Goal: Register for event/course

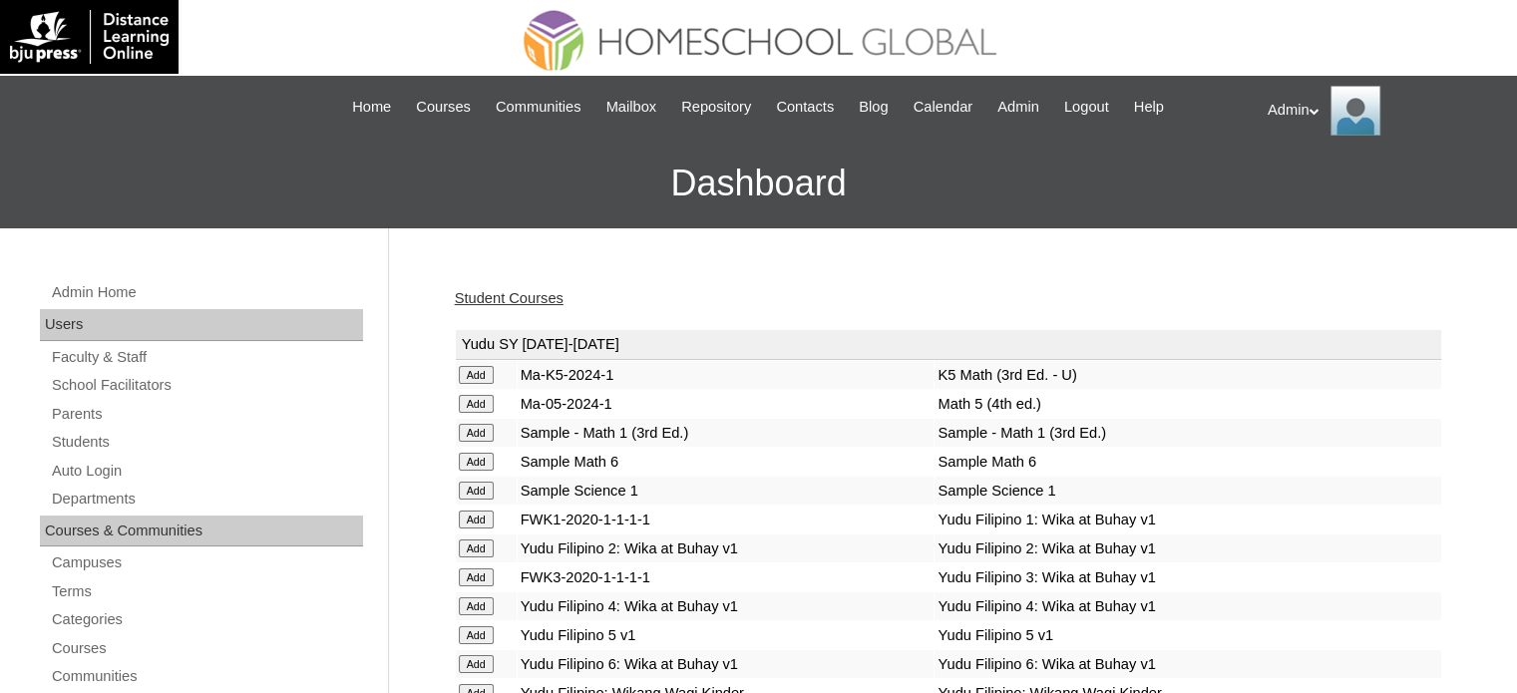
scroll to position [12621, 0]
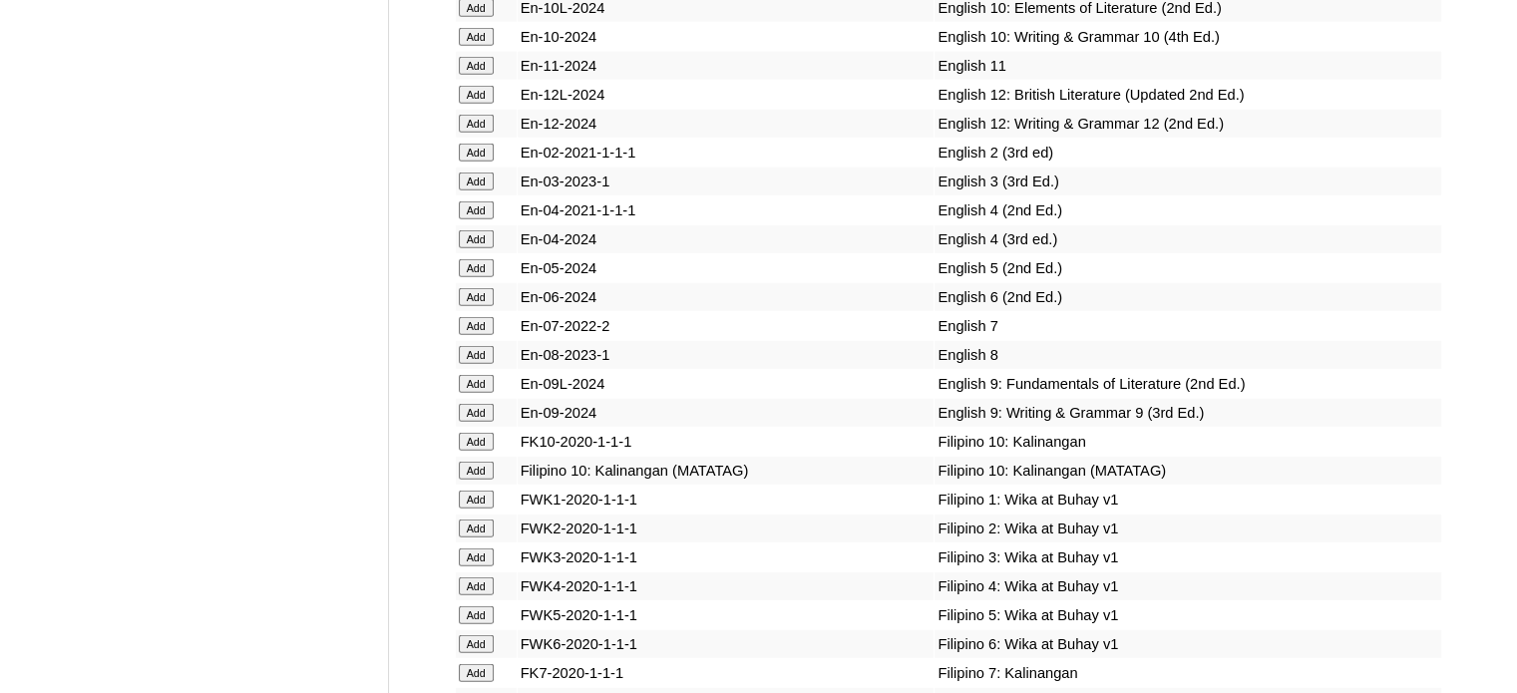
scroll to position [9266, 0]
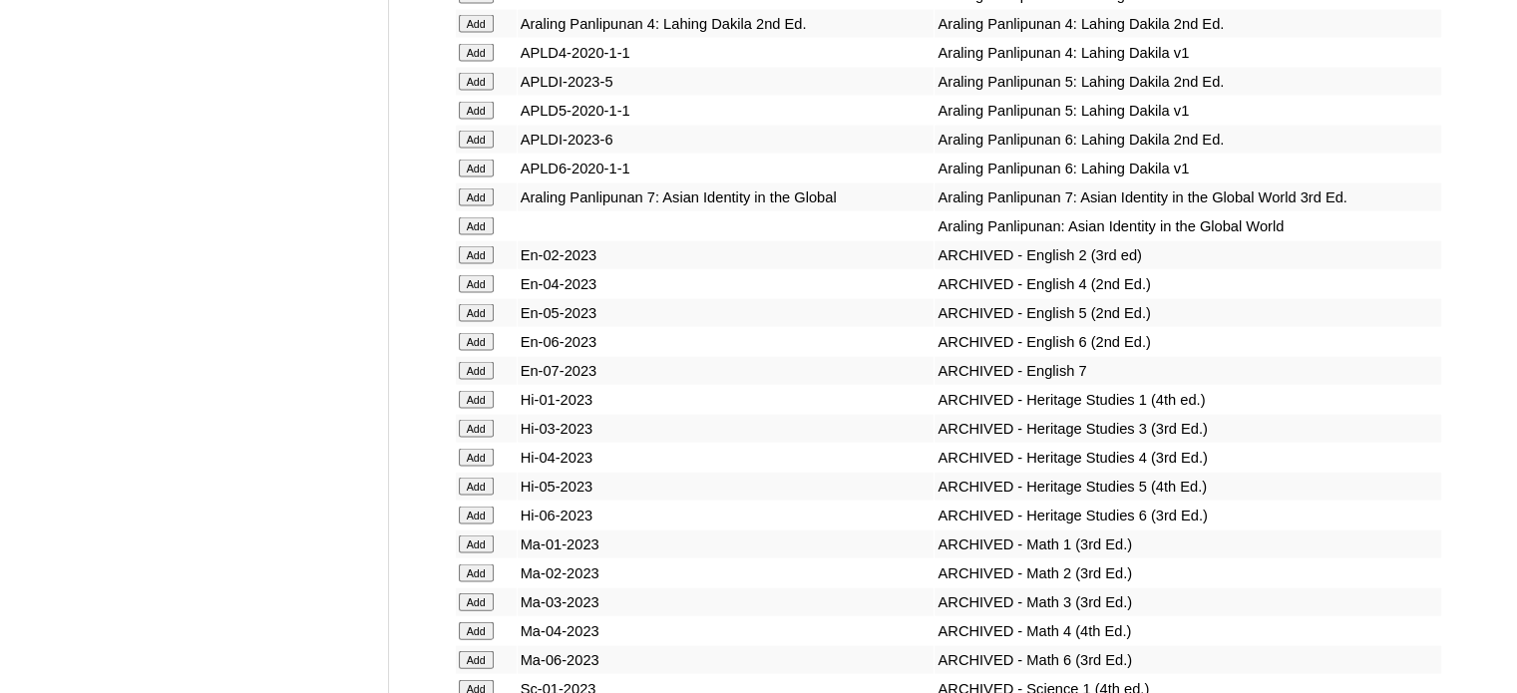
scroll to position [13282, 0]
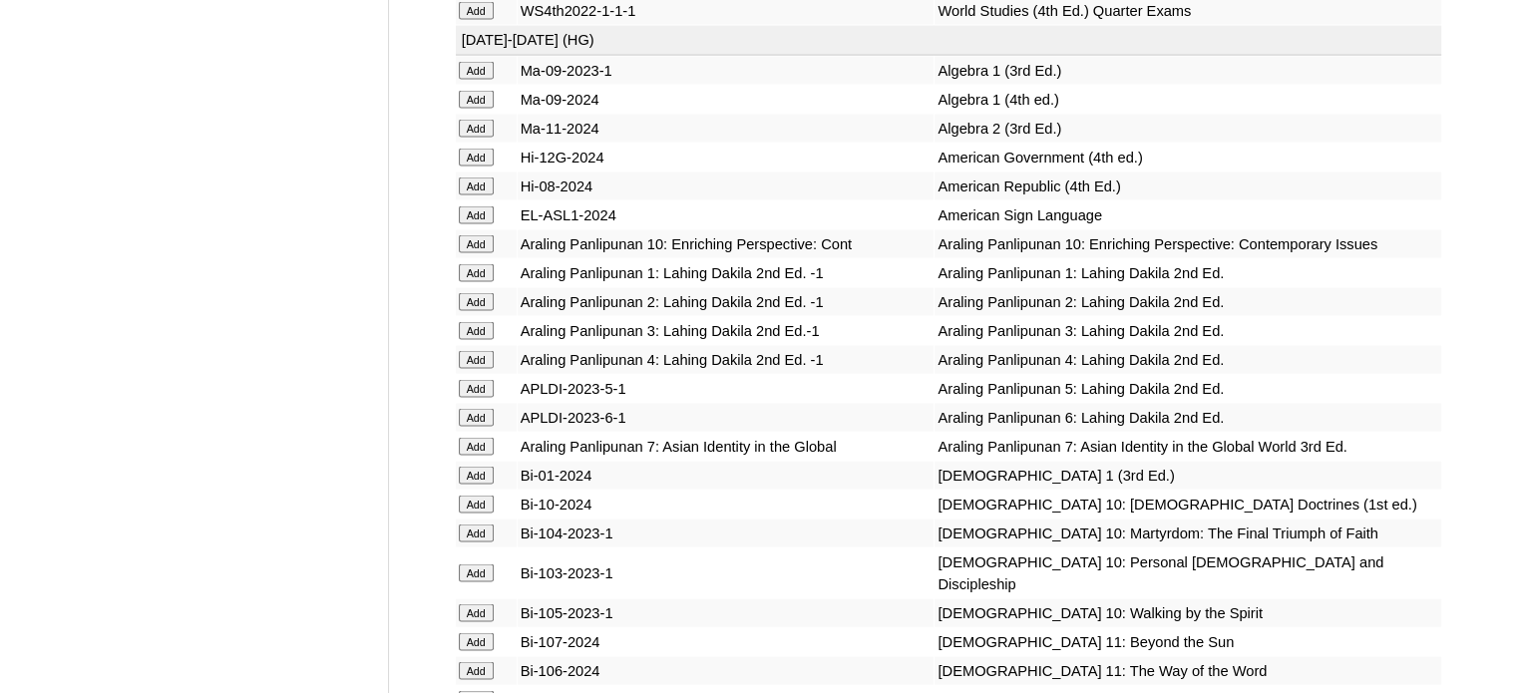
scroll to position [6838, 0]
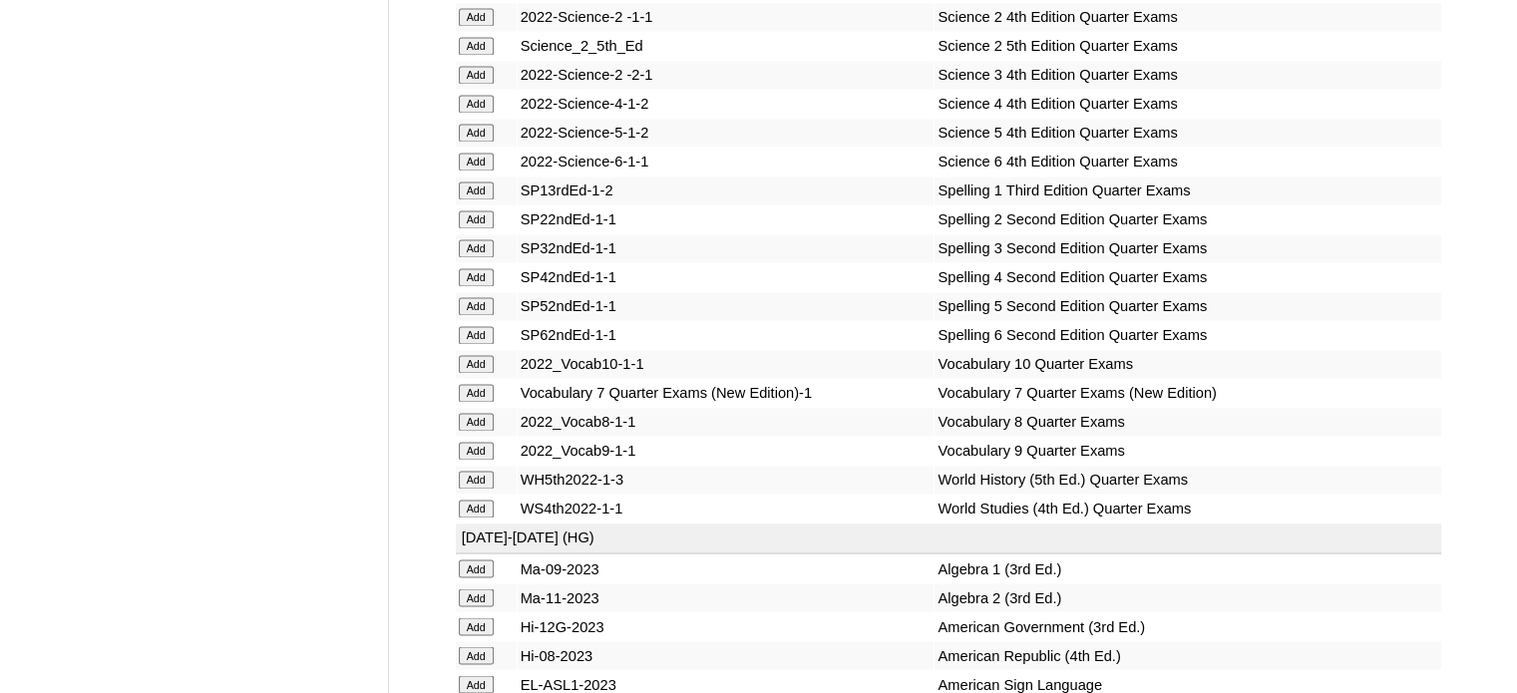
scroll to position [15321, 0]
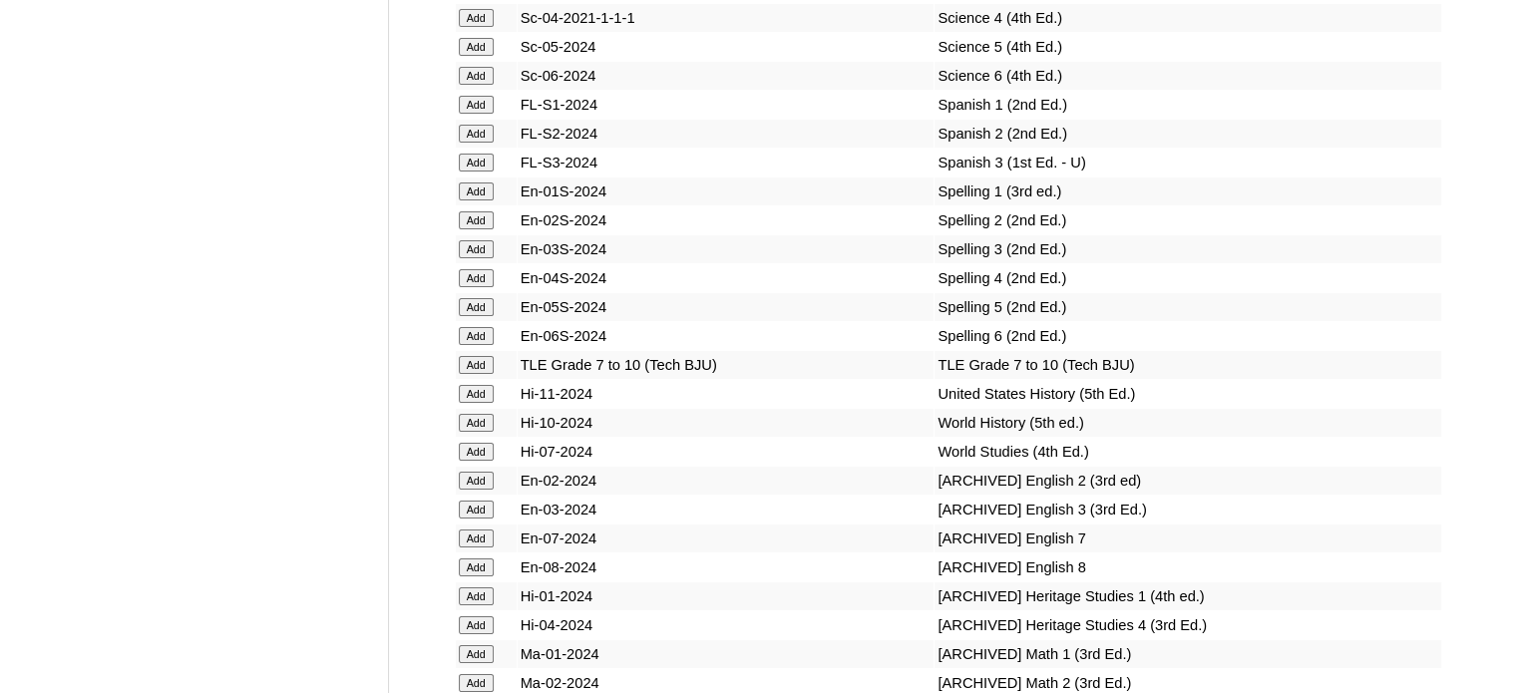
scroll to position [10811, 0]
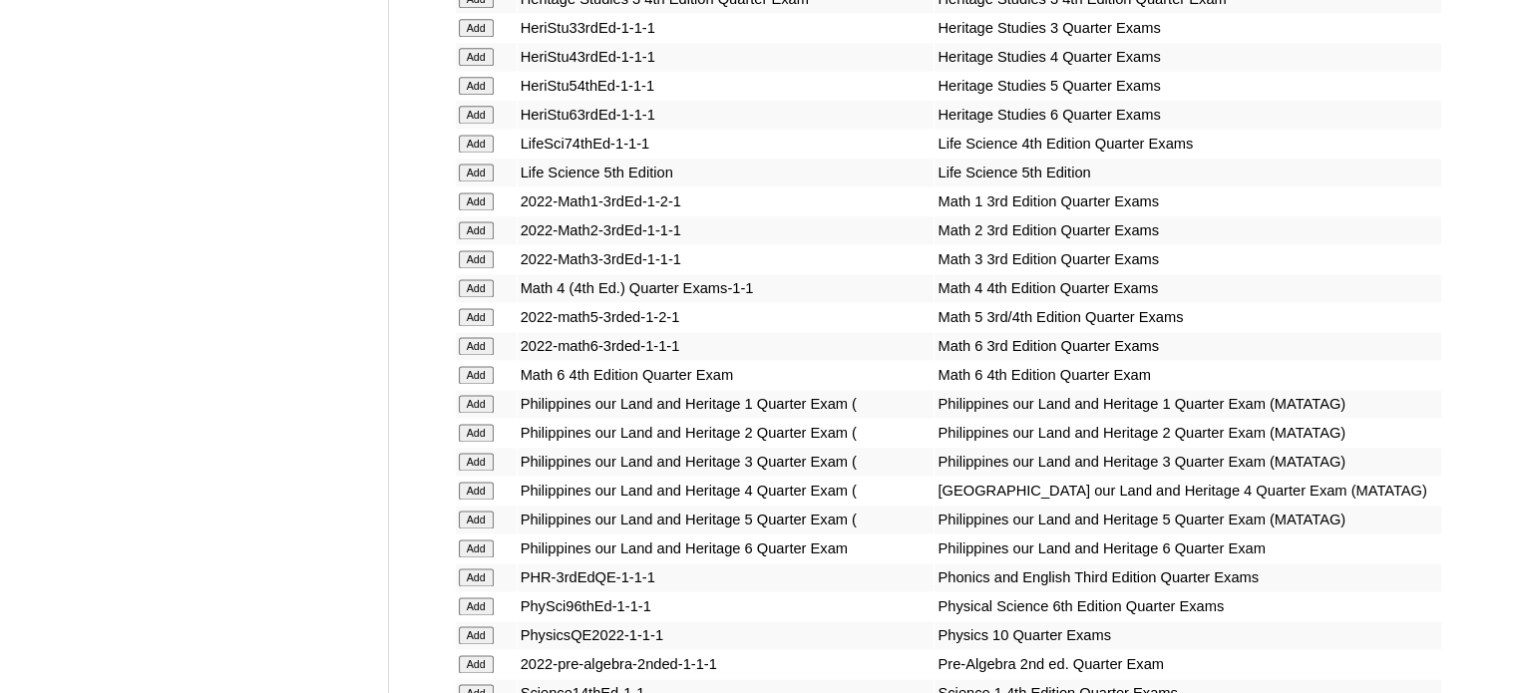
scroll to position [6723, 0]
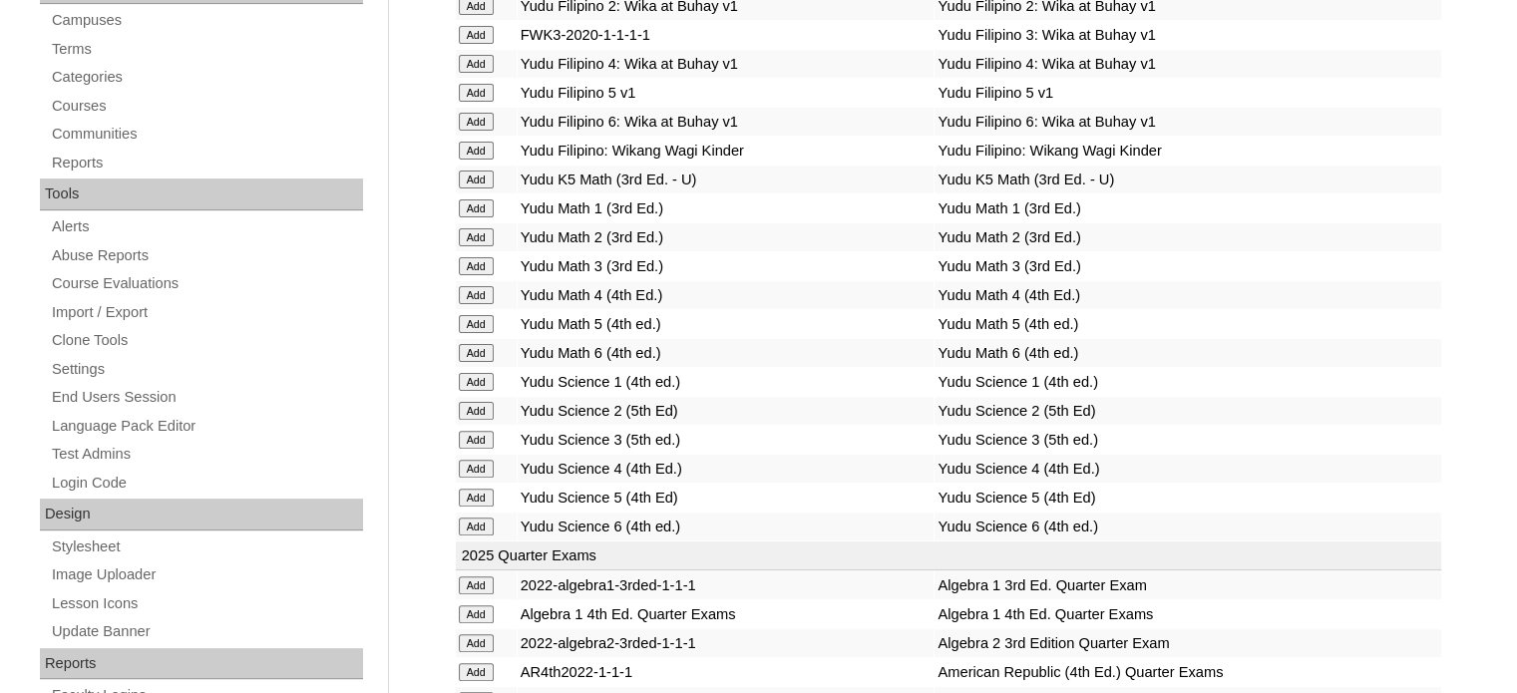
scroll to position [2763, 0]
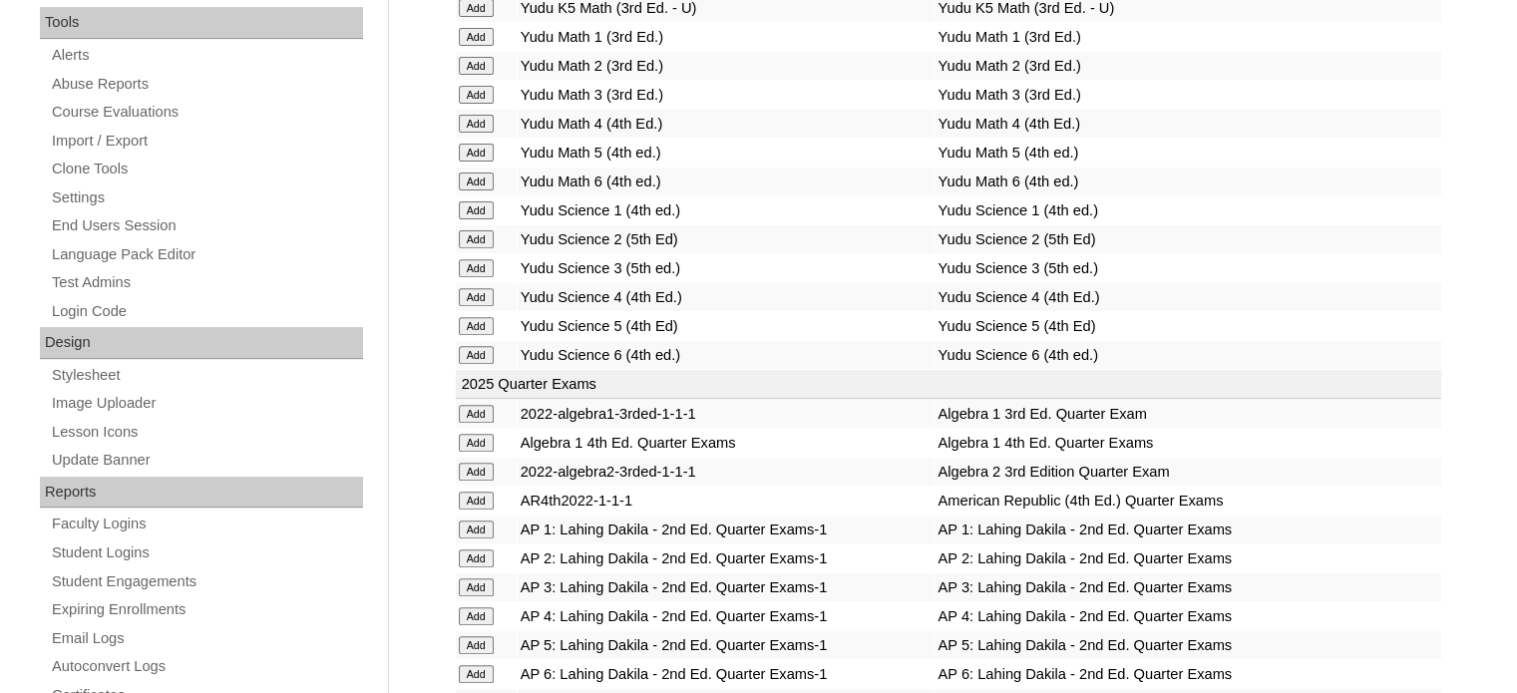
scroll to position [3362, 0]
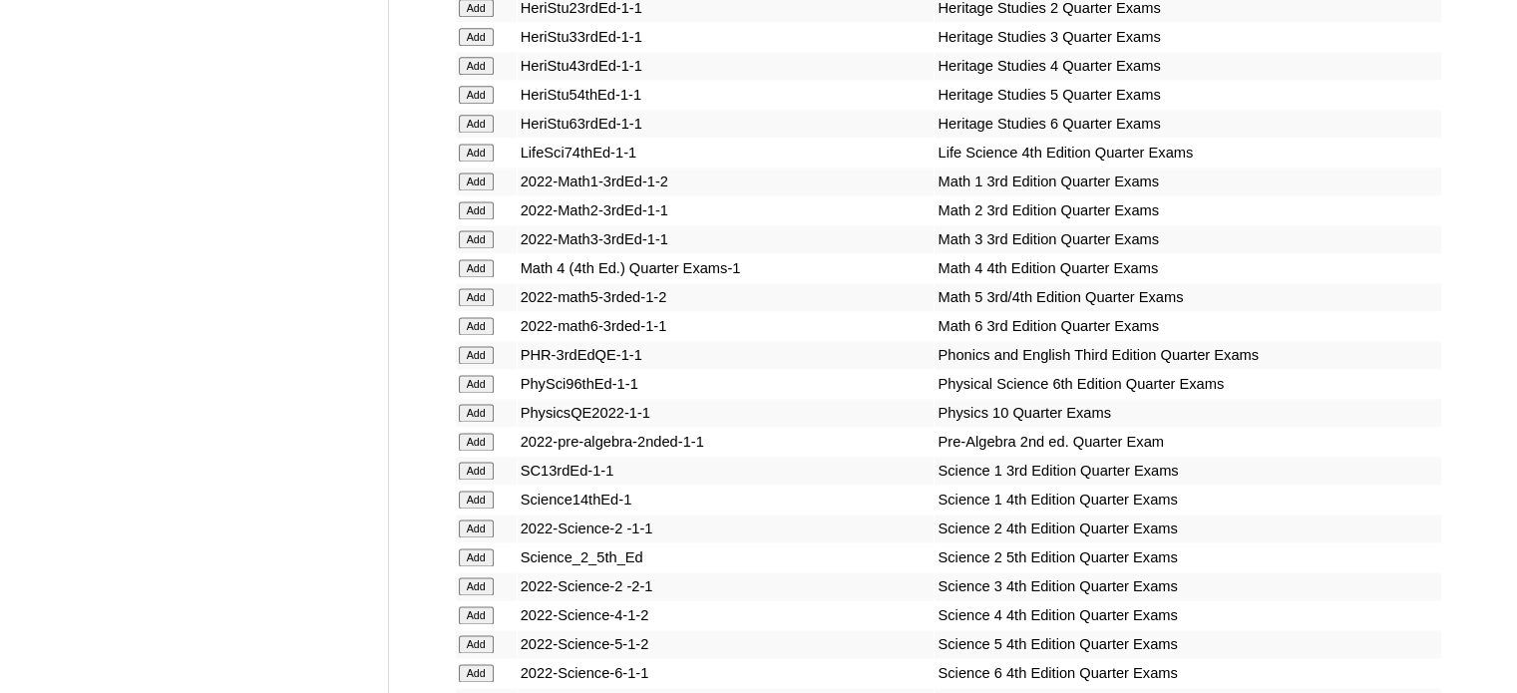
scroll to position [10376, 0]
